Goal: Find specific page/section: Find specific page/section

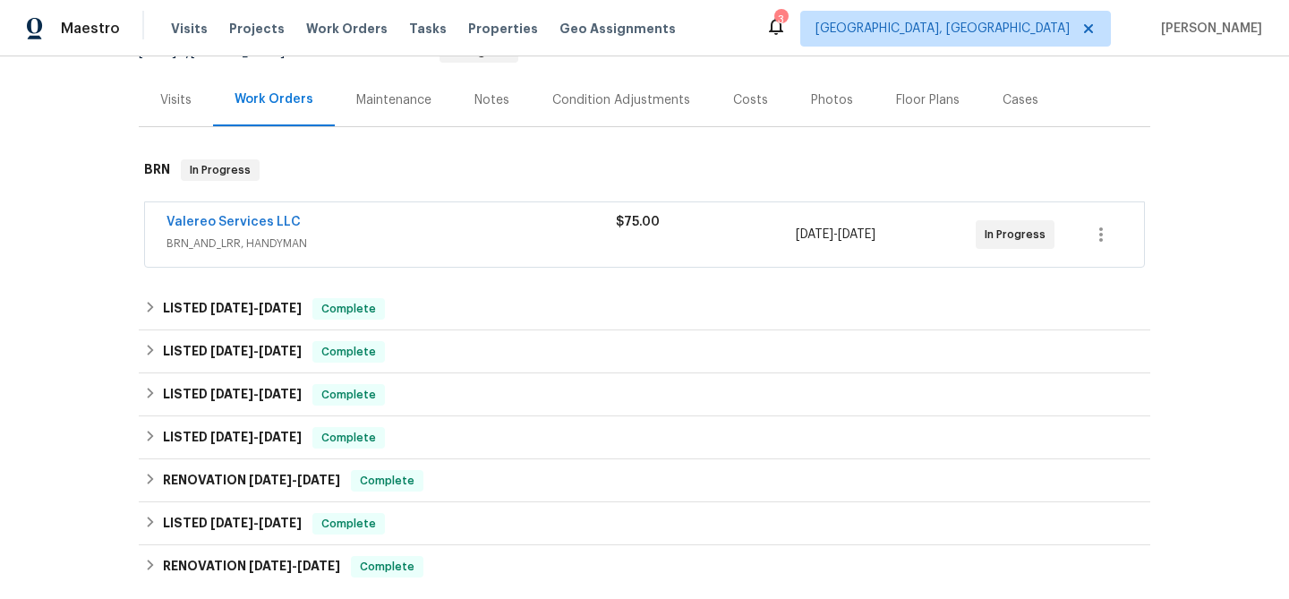
scroll to position [401, 0]
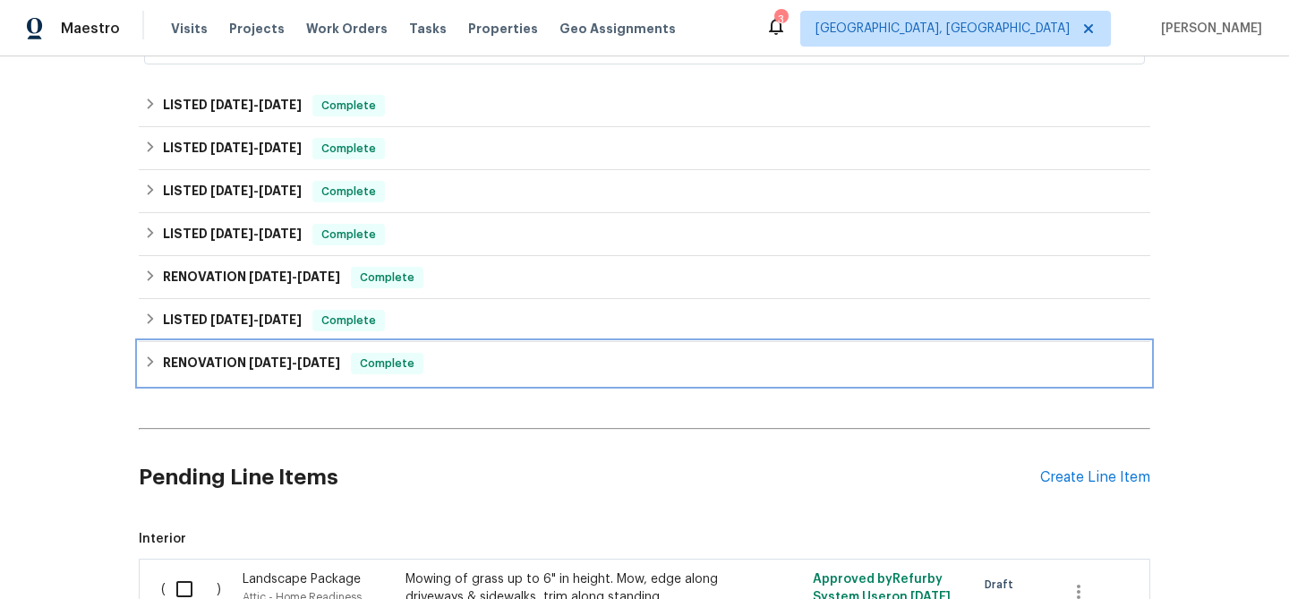
click at [234, 364] on h6 "RENOVATION [DATE] - [DATE]" at bounding box center [251, 363] width 177 height 21
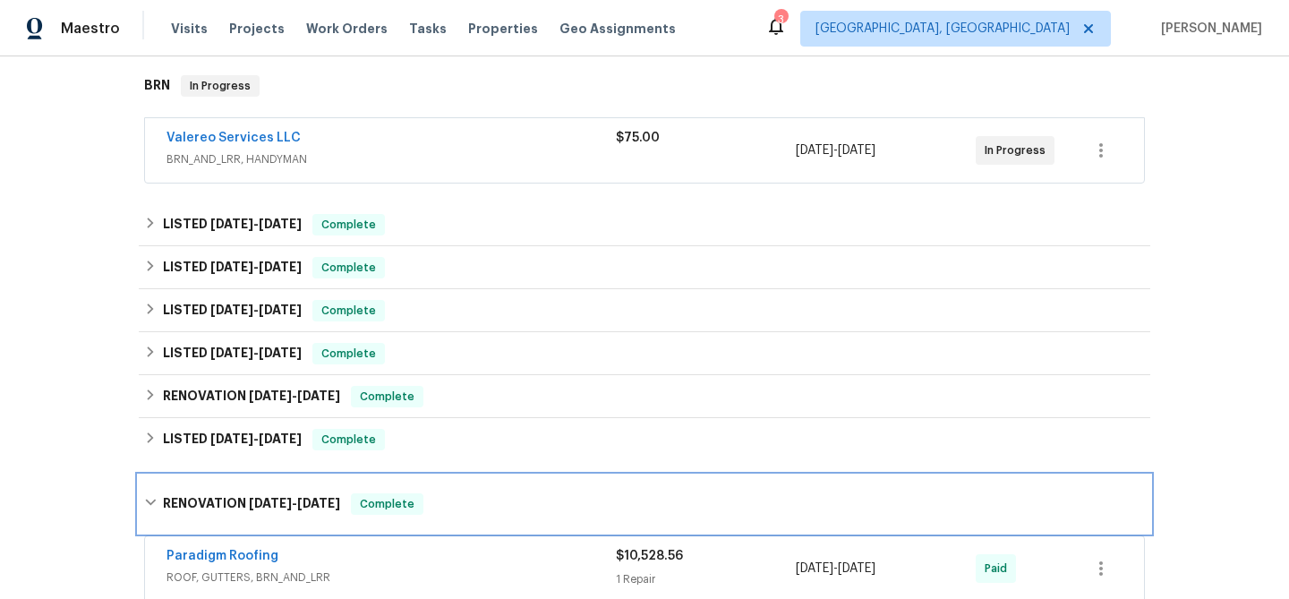
scroll to position [280, 0]
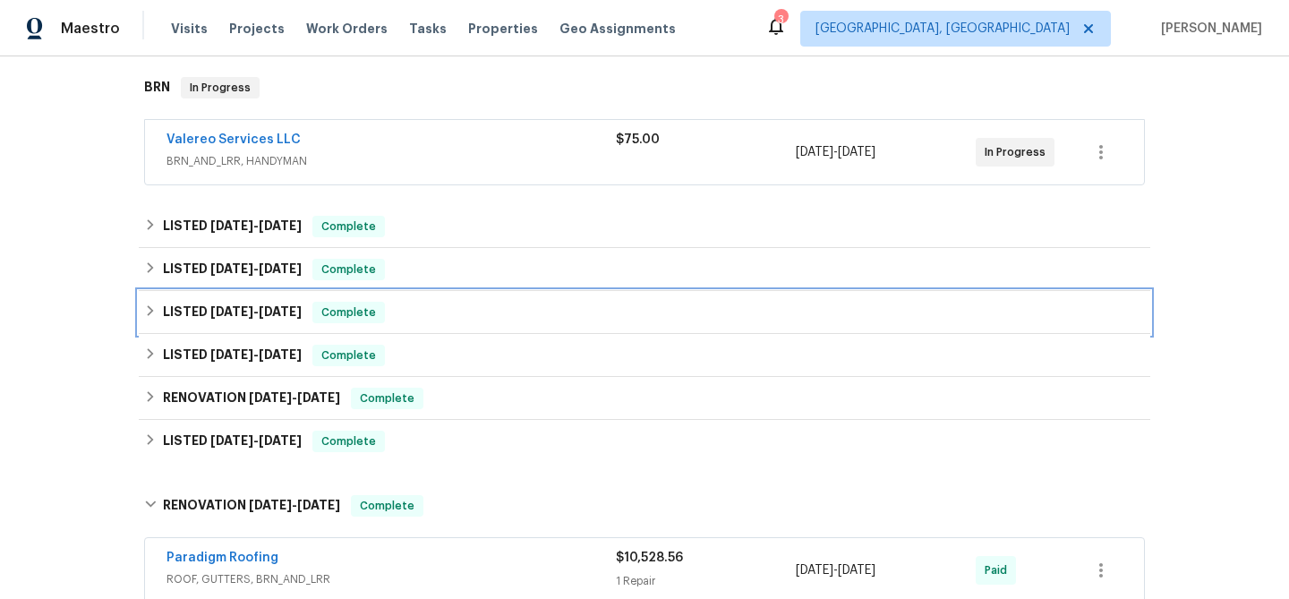
click at [285, 305] on span "[DATE]" at bounding box center [280, 311] width 43 height 13
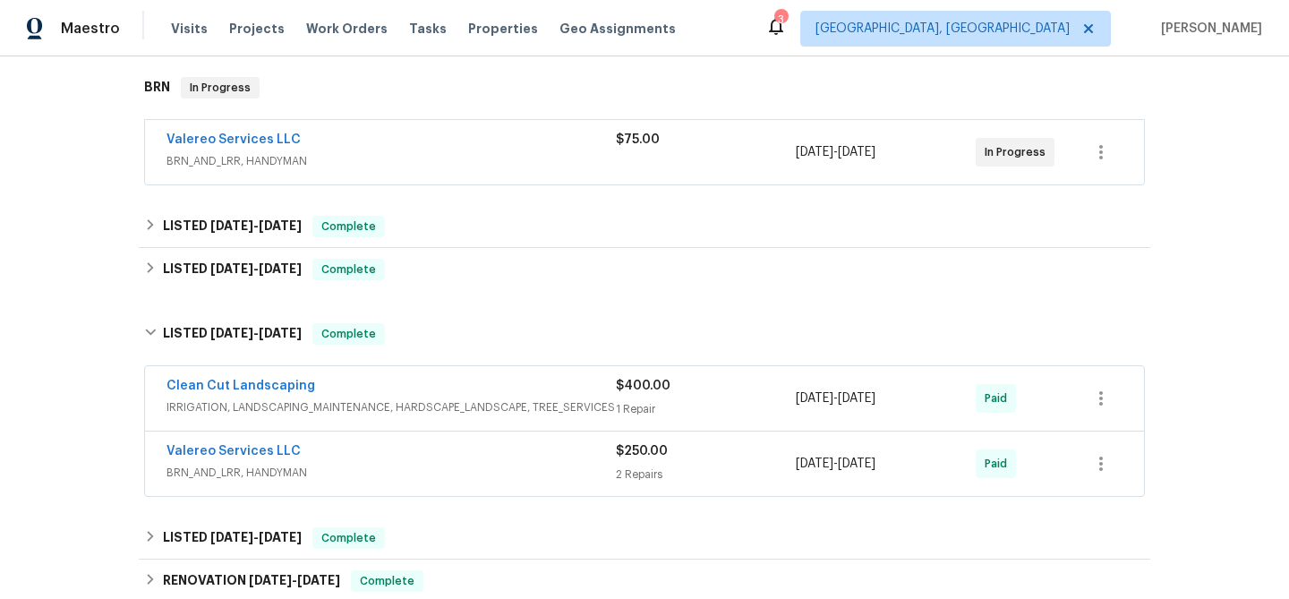
click at [328, 454] on div "Valereo Services LLC" at bounding box center [390, 452] width 449 height 21
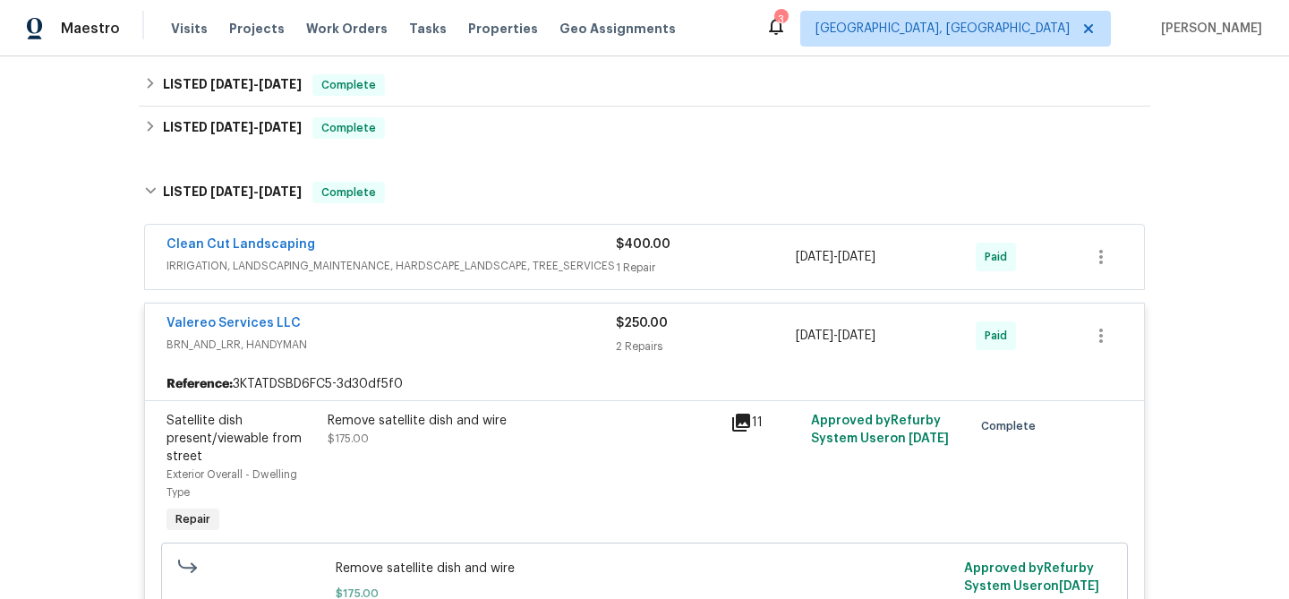
scroll to position [362, 0]
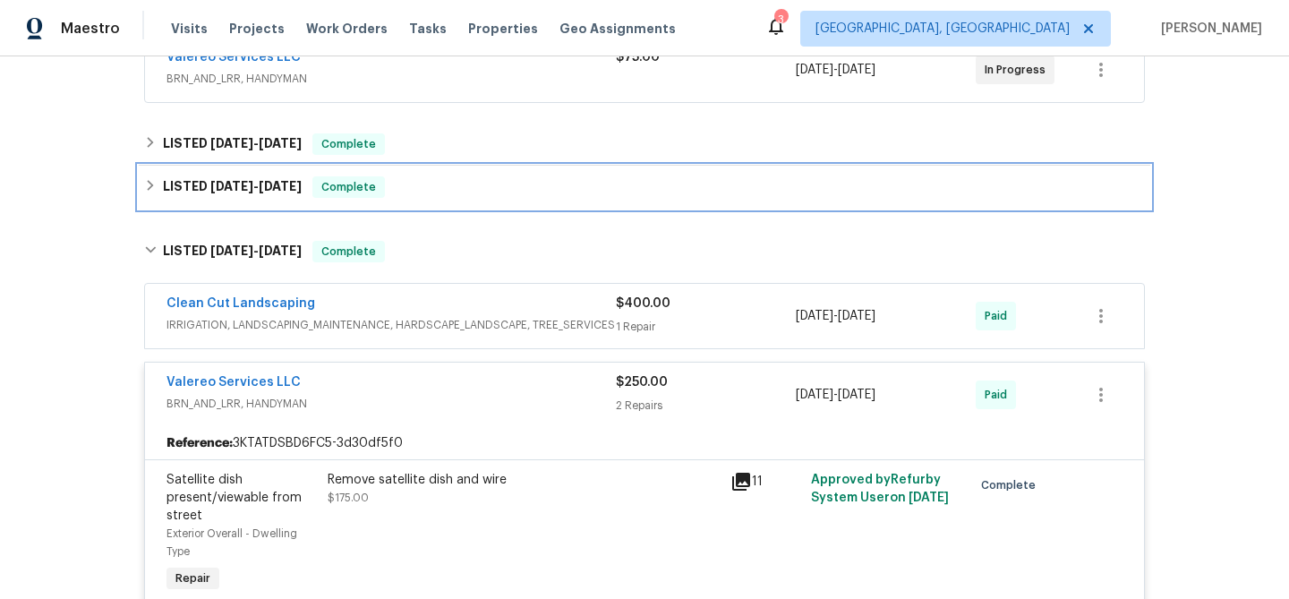
click at [280, 200] on div "LISTED [DATE] - [DATE] Complete" at bounding box center [644, 187] width 1011 height 43
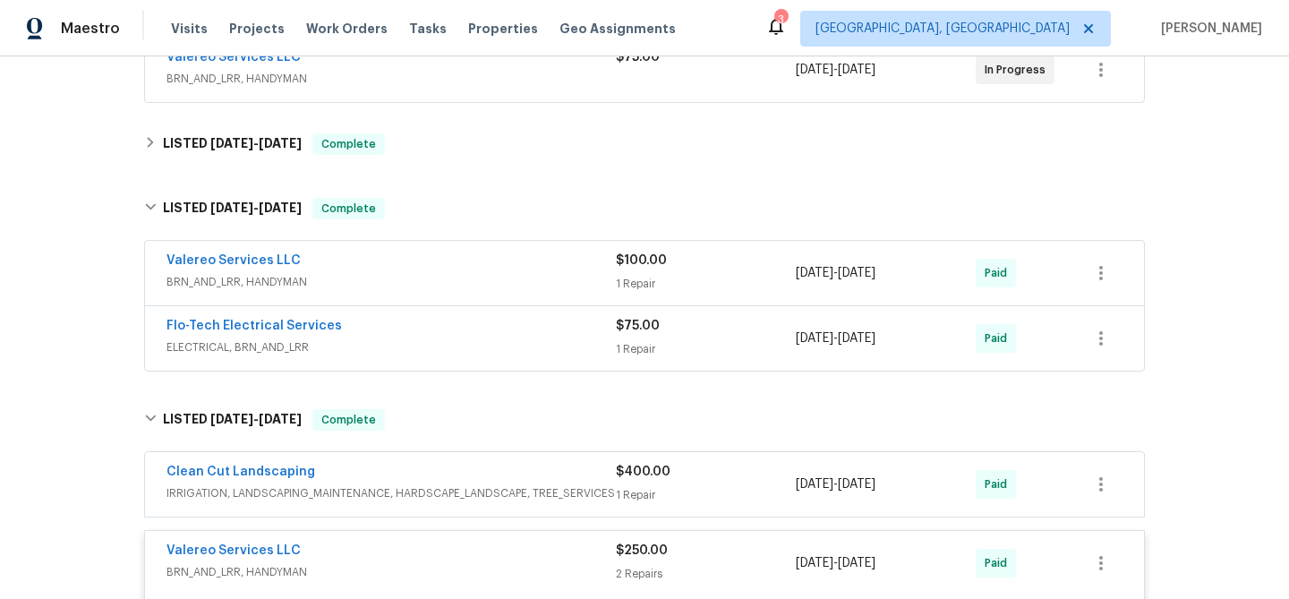
click at [390, 330] on div "Flo-Tech Electrical Services" at bounding box center [390, 327] width 449 height 21
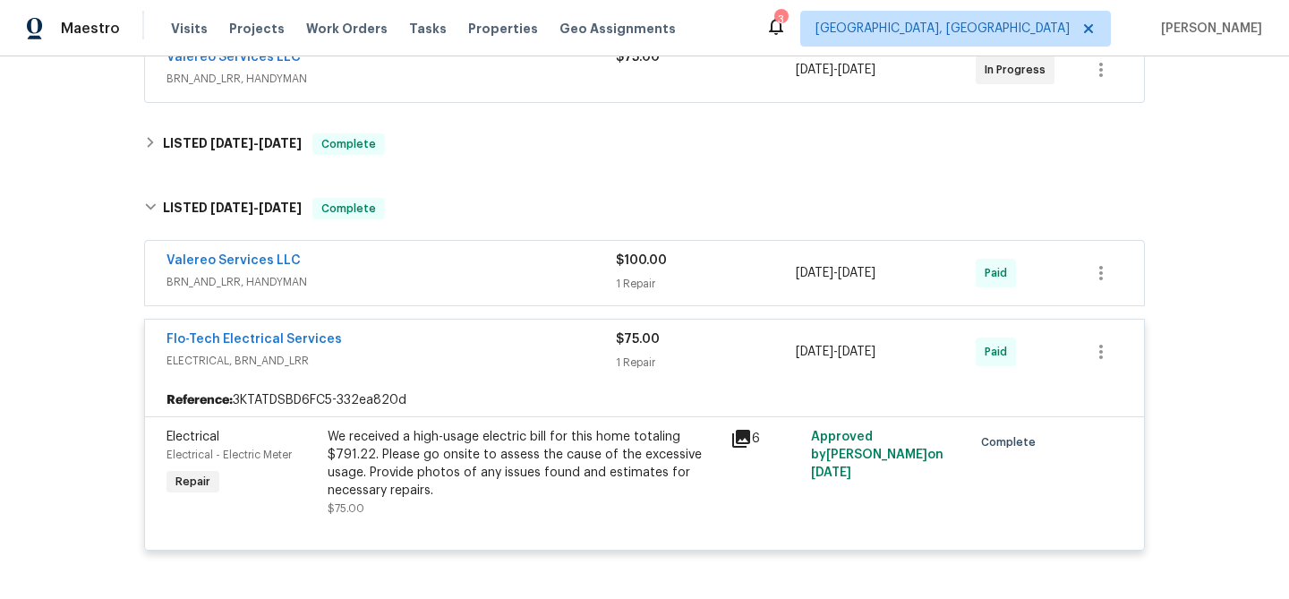
click at [389, 277] on span "BRN_AND_LRR, HANDYMAN" at bounding box center [390, 282] width 449 height 18
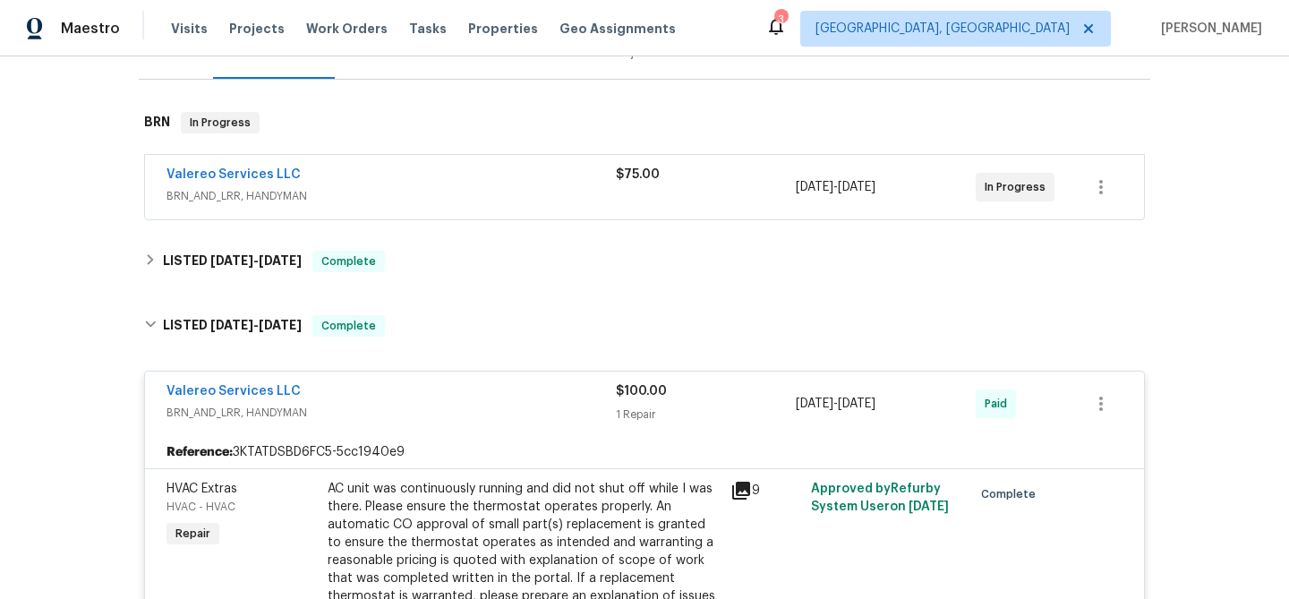
scroll to position [207, 0]
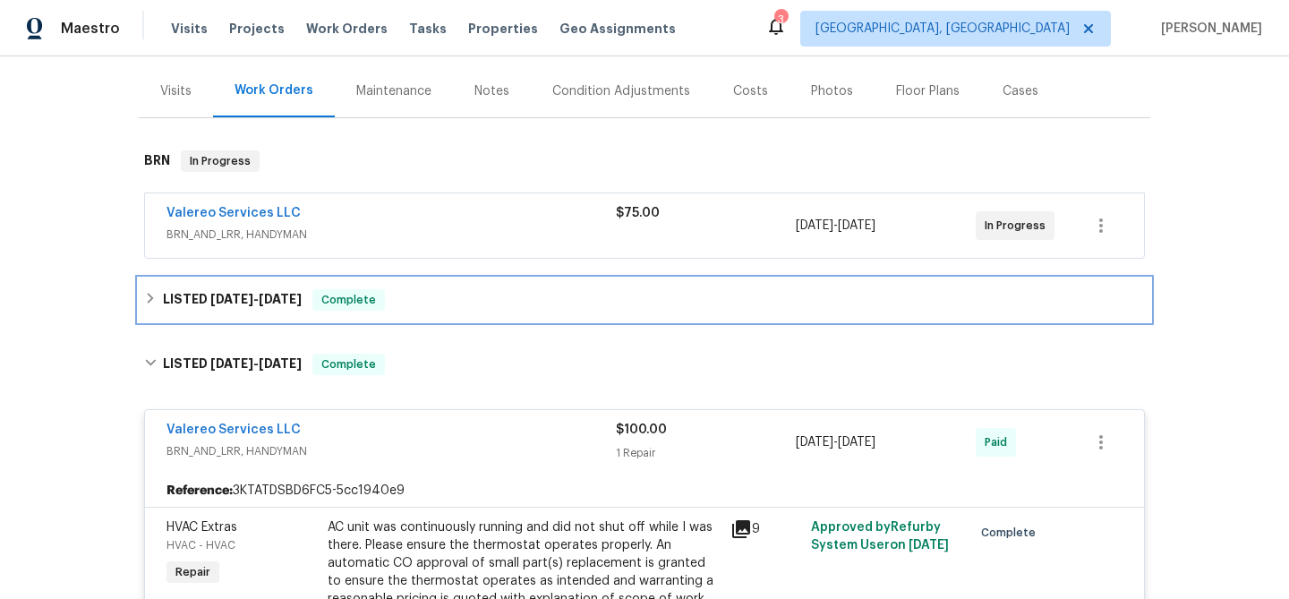
click at [253, 282] on div "LISTED [DATE] - [DATE] Complete" at bounding box center [644, 299] width 1011 height 43
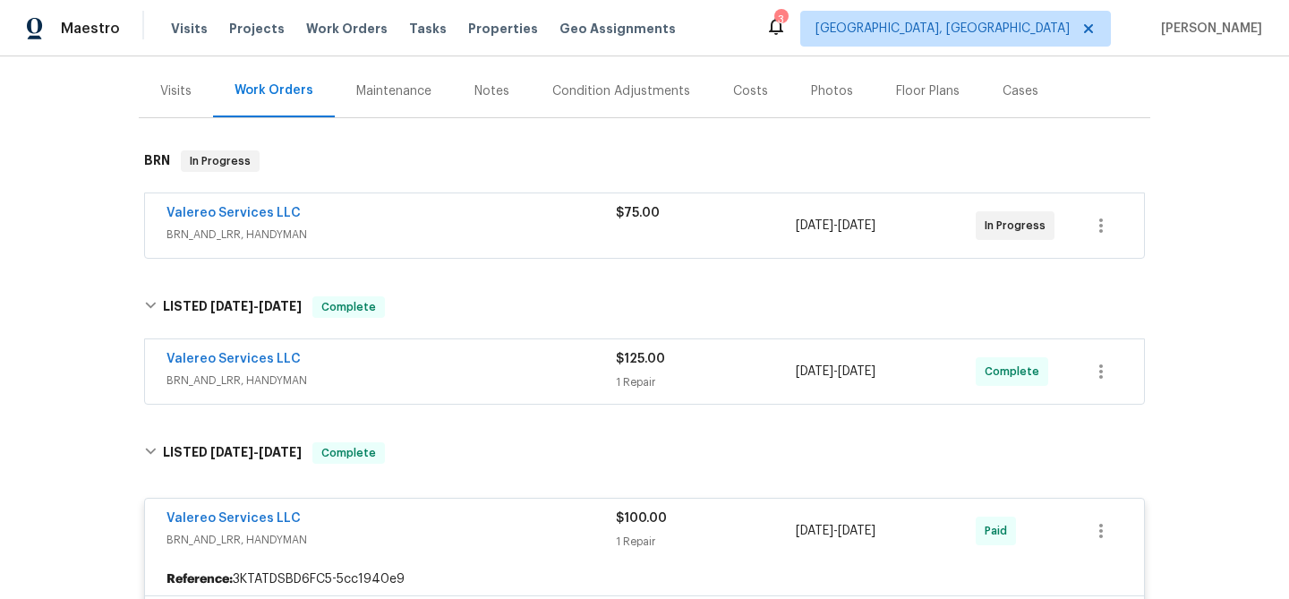
click at [513, 372] on span "BRN_AND_LRR, HANDYMAN" at bounding box center [390, 380] width 449 height 18
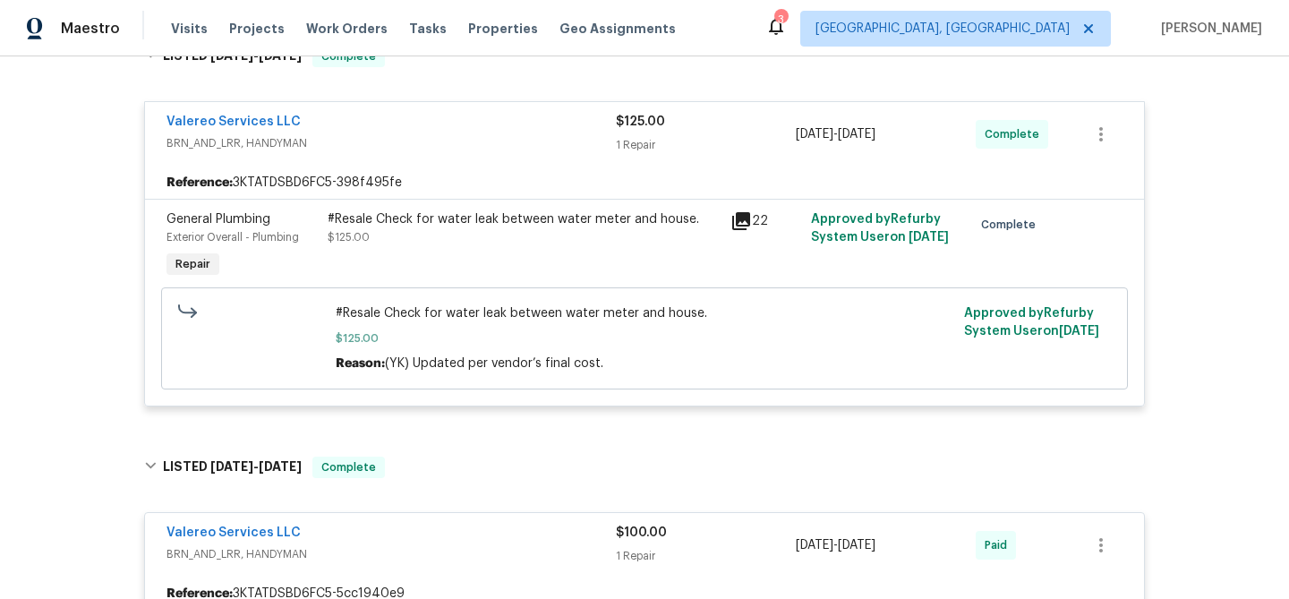
scroll to position [477, 0]
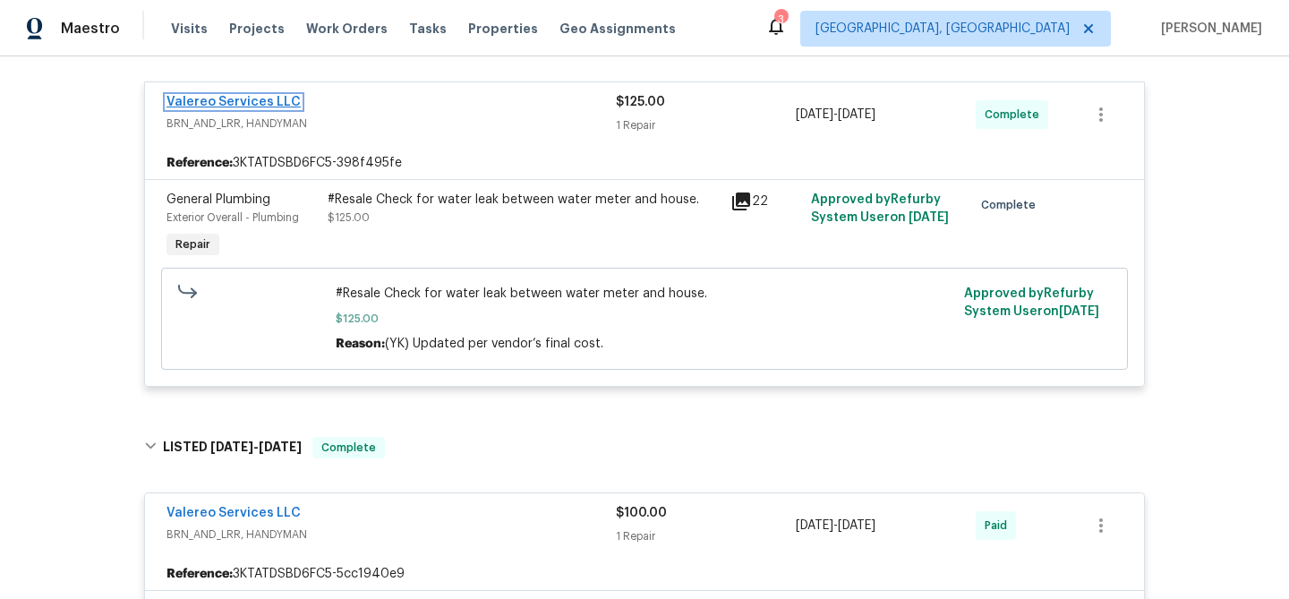
click at [269, 98] on link "Valereo Services LLC" at bounding box center [233, 102] width 134 height 13
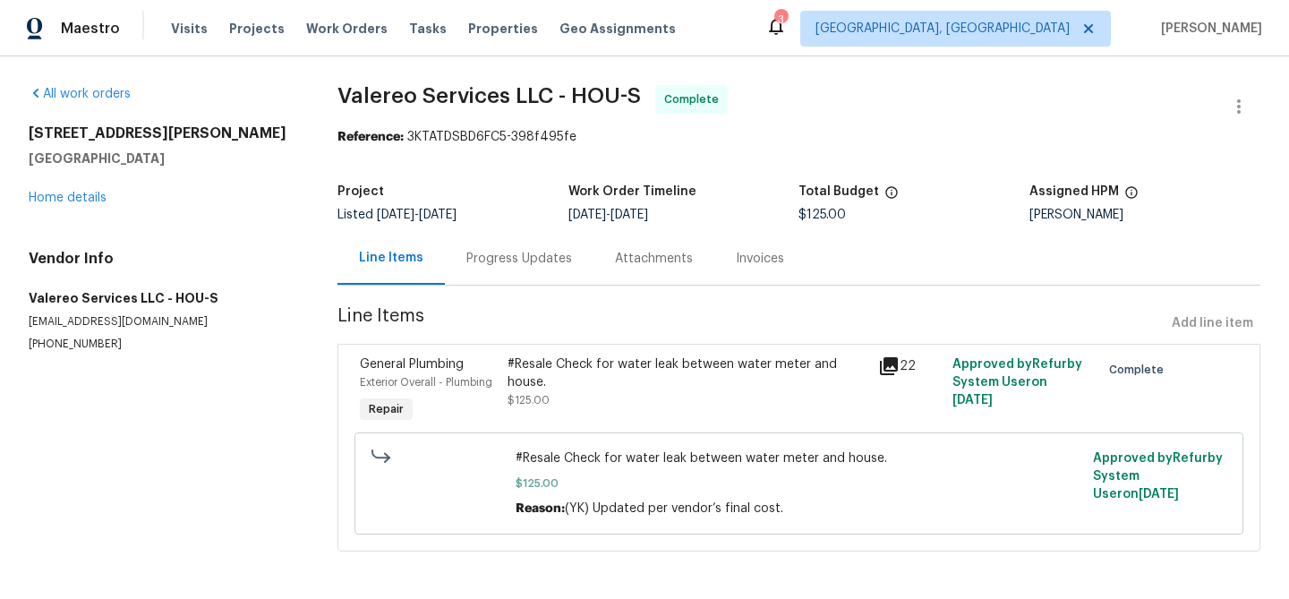
click at [500, 279] on div "Progress Updates" at bounding box center [519, 258] width 149 height 53
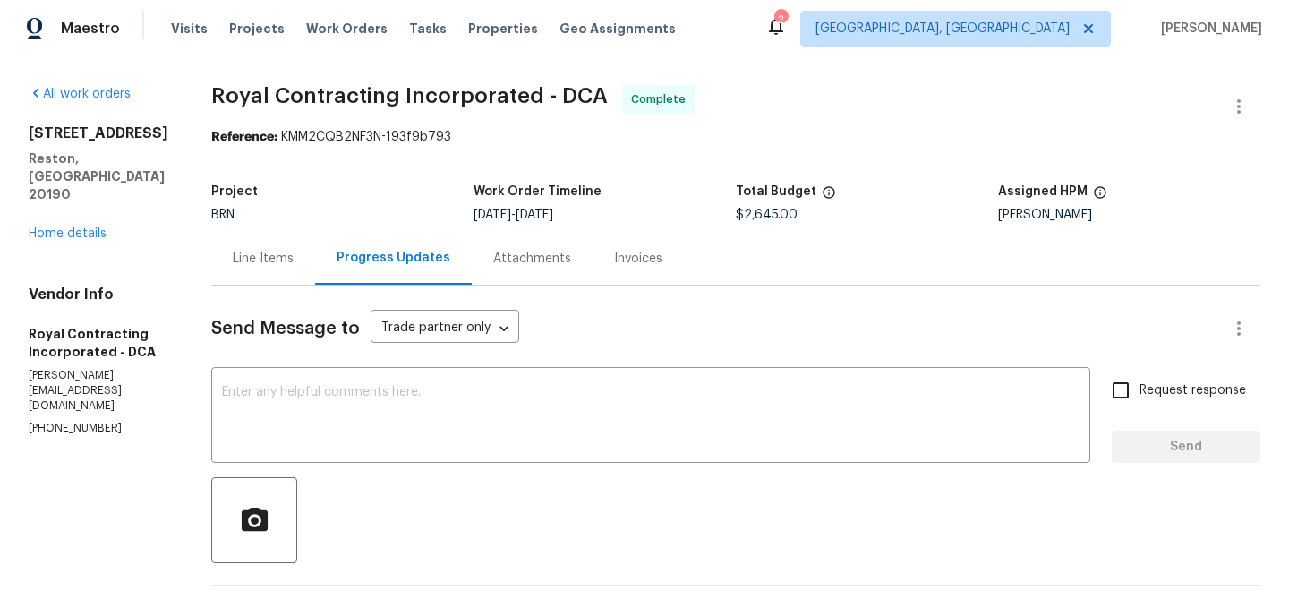
click at [269, 255] on div "Line Items" at bounding box center [263, 259] width 61 height 18
